Goal: Navigation & Orientation: Find specific page/section

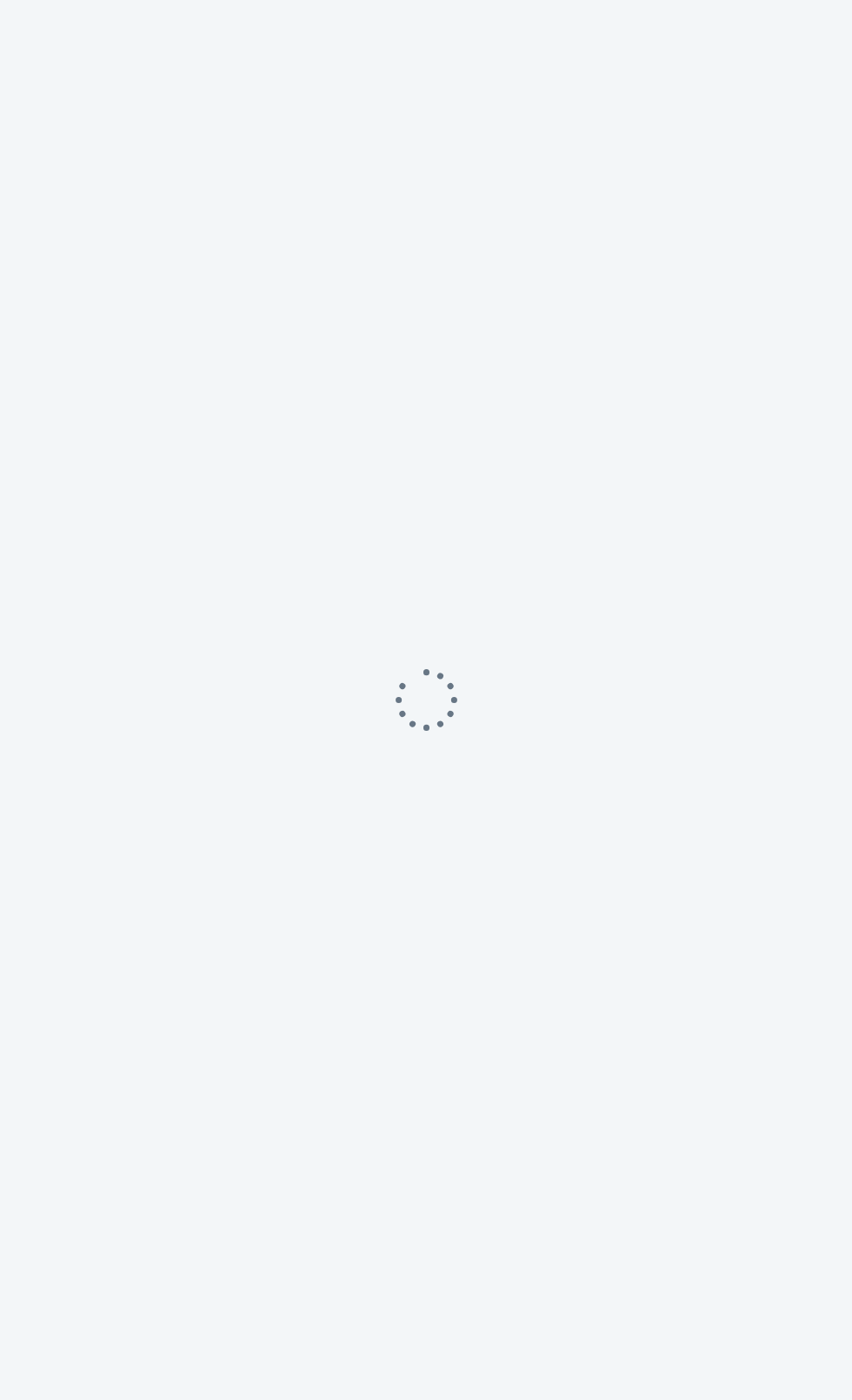
scroll to position [3, 0]
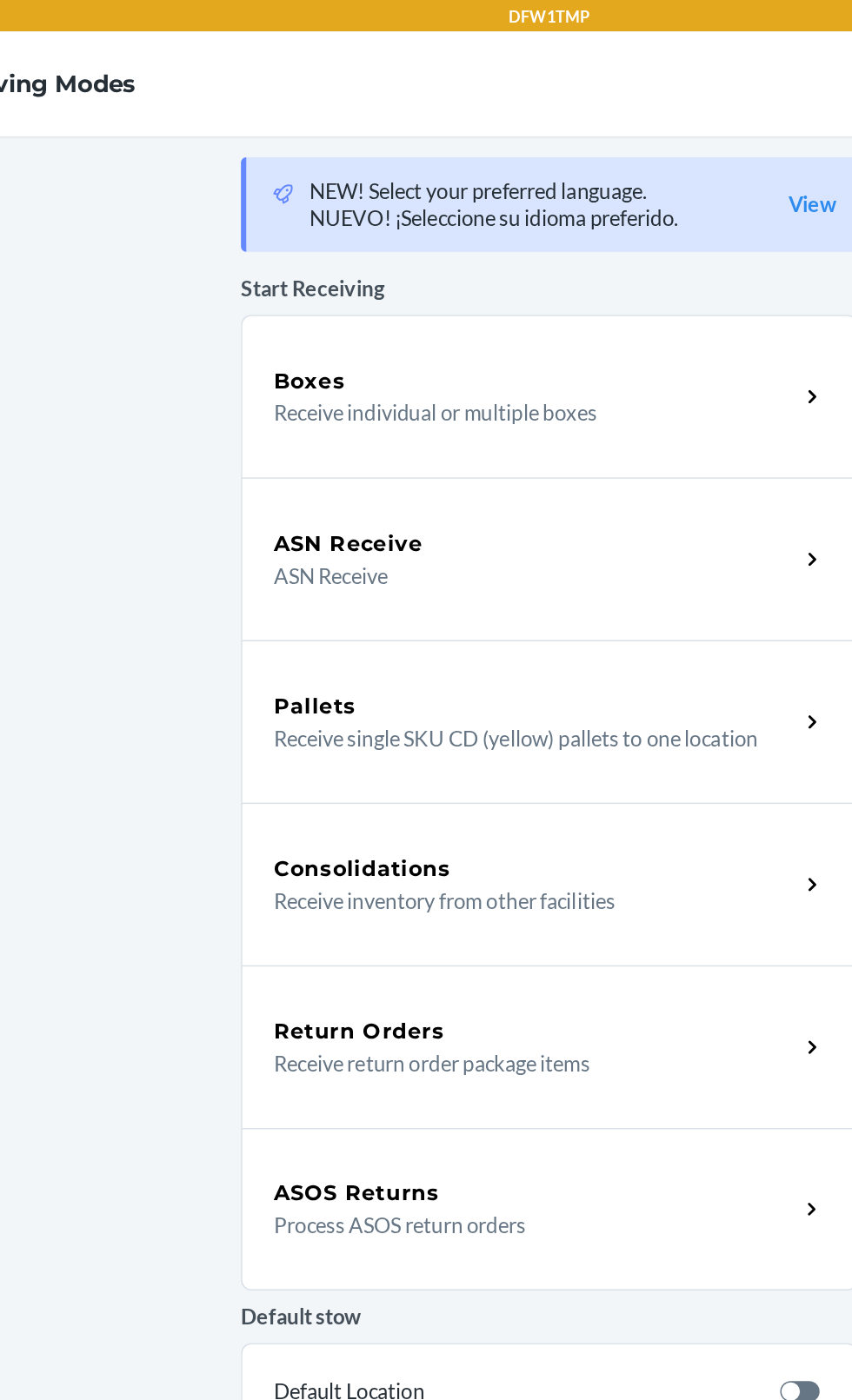
click at [533, 400] on div "ASN Receive ASN Receive" at bounding box center [426, 369] width 408 height 108
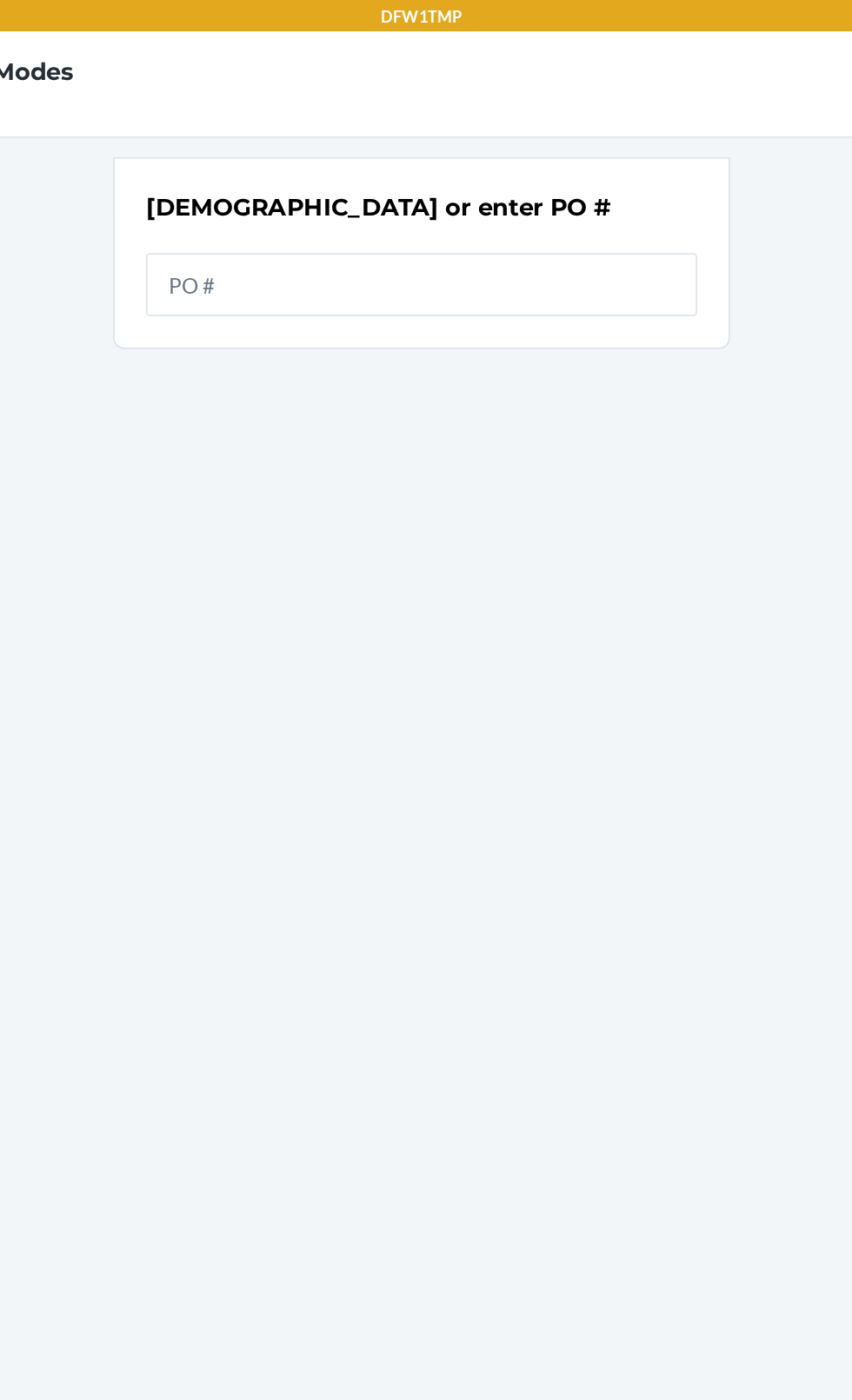
click at [553, 190] on input "text" at bounding box center [426, 189] width 365 height 42
click at [215, 56] on nav "Receiving Modes Missing CDSKU" at bounding box center [426, 55] width 852 height 69
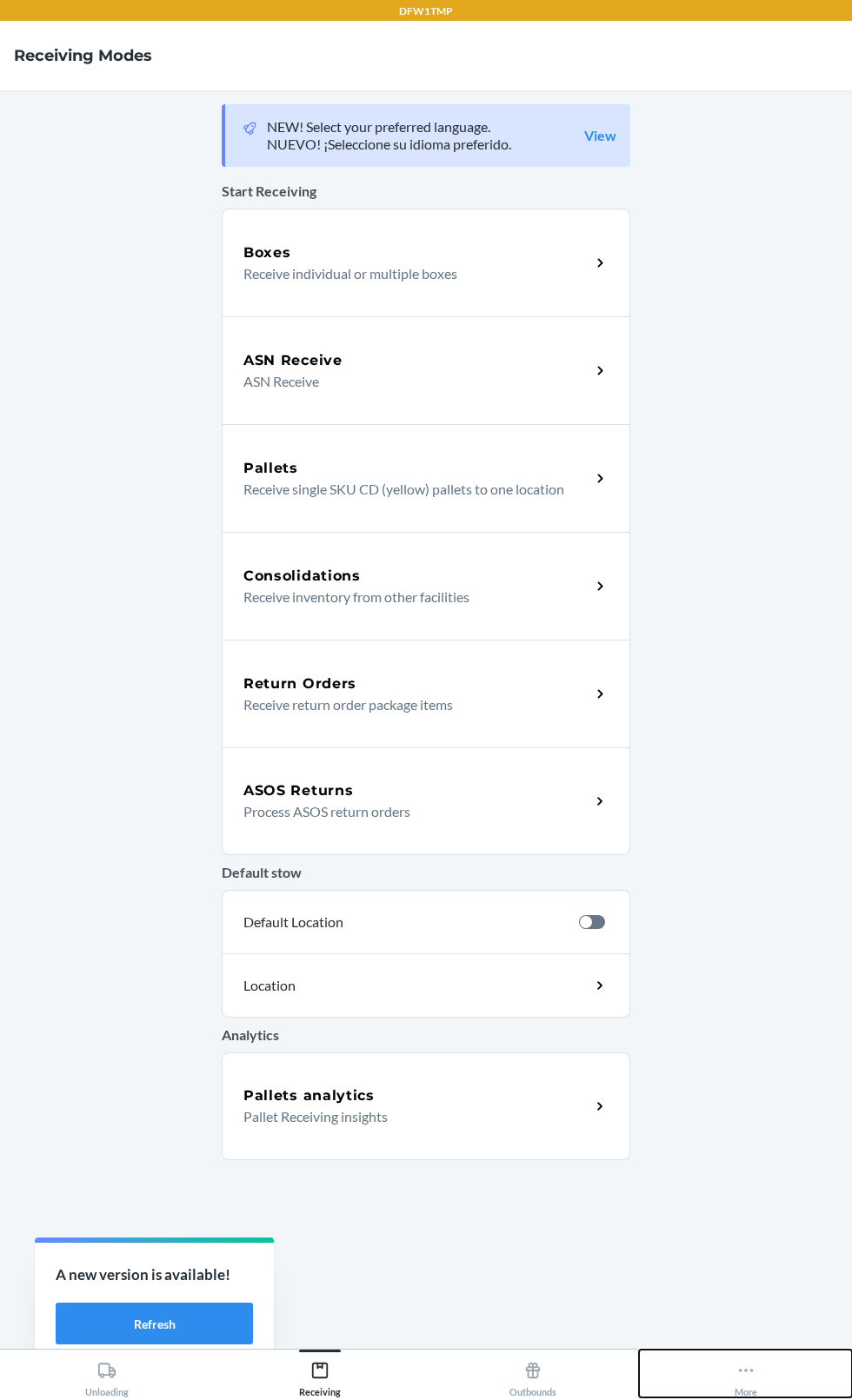
click at [767, 1397] on button "More" at bounding box center [744, 1373] width 213 height 48
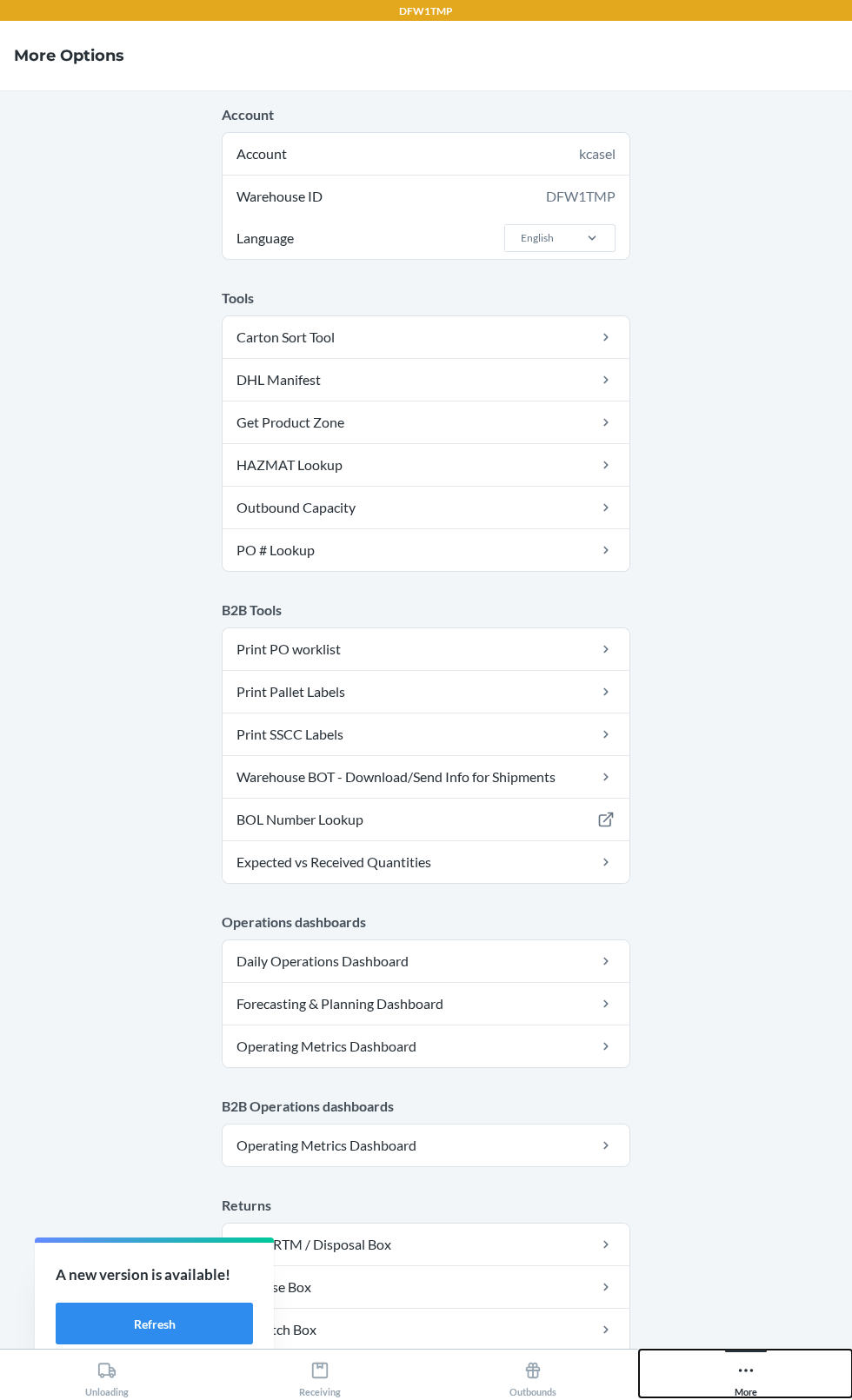
scroll to position [137, 0]
